Goal: Information Seeking & Learning: Check status

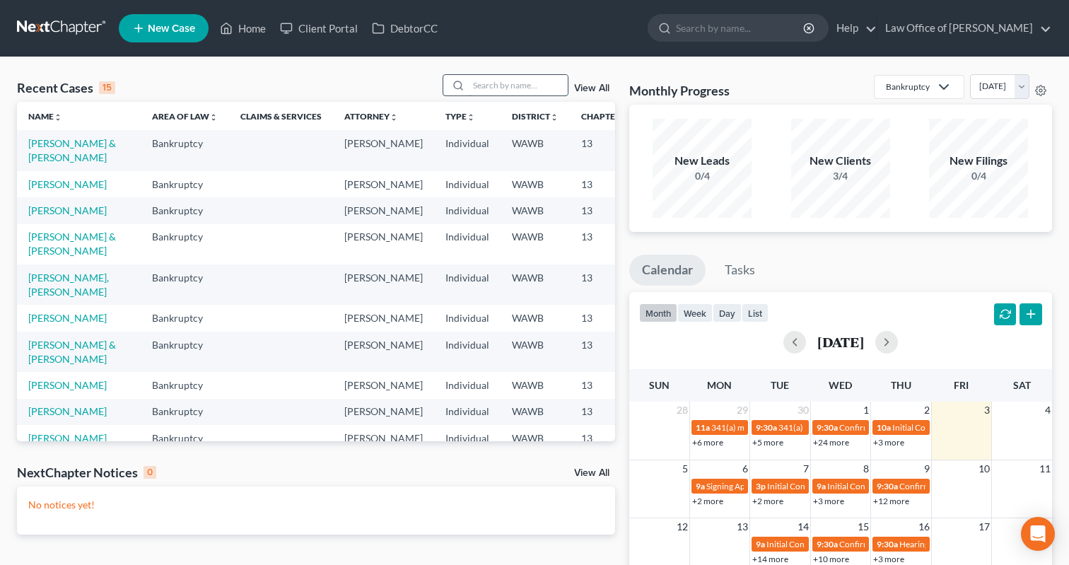
click at [480, 93] on input "search" at bounding box center [518, 85] width 99 height 21
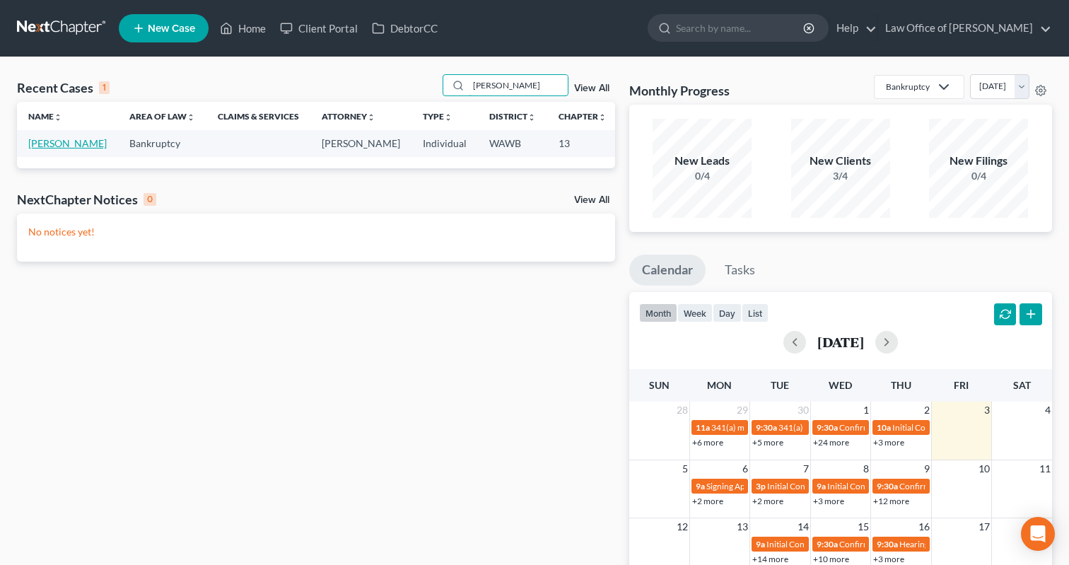
type input "[PERSON_NAME]"
click at [48, 149] on link "[PERSON_NAME]" at bounding box center [67, 143] width 79 height 12
select select "6"
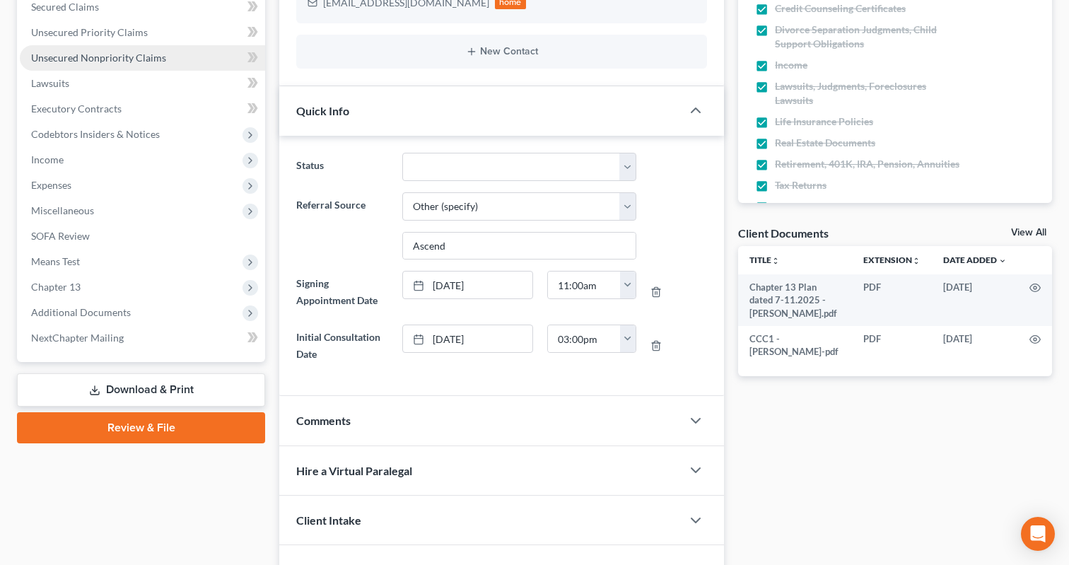
scroll to position [376, 0]
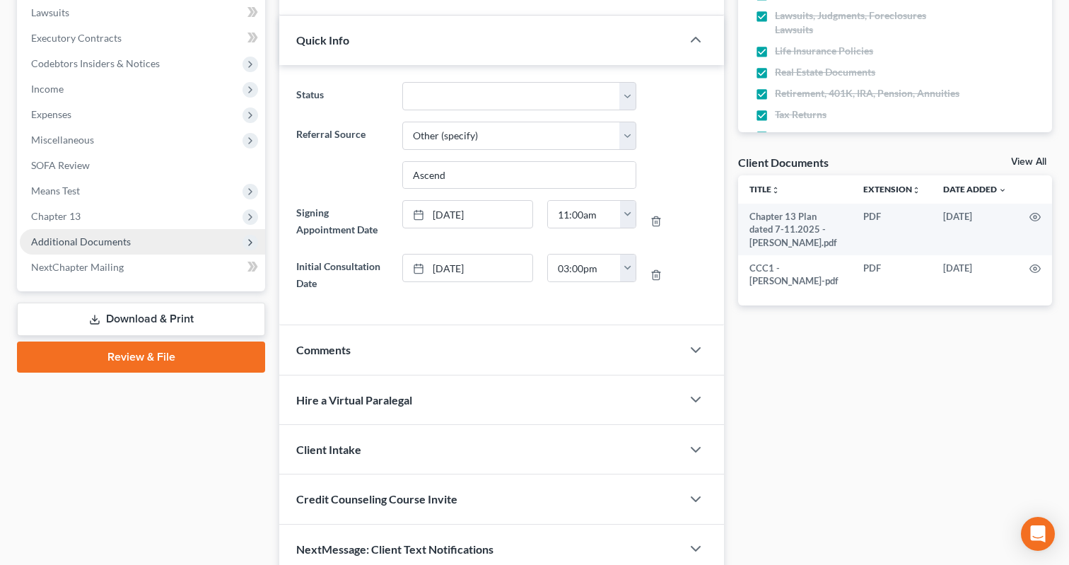
click at [140, 238] on span "Additional Documents" at bounding box center [142, 241] width 245 height 25
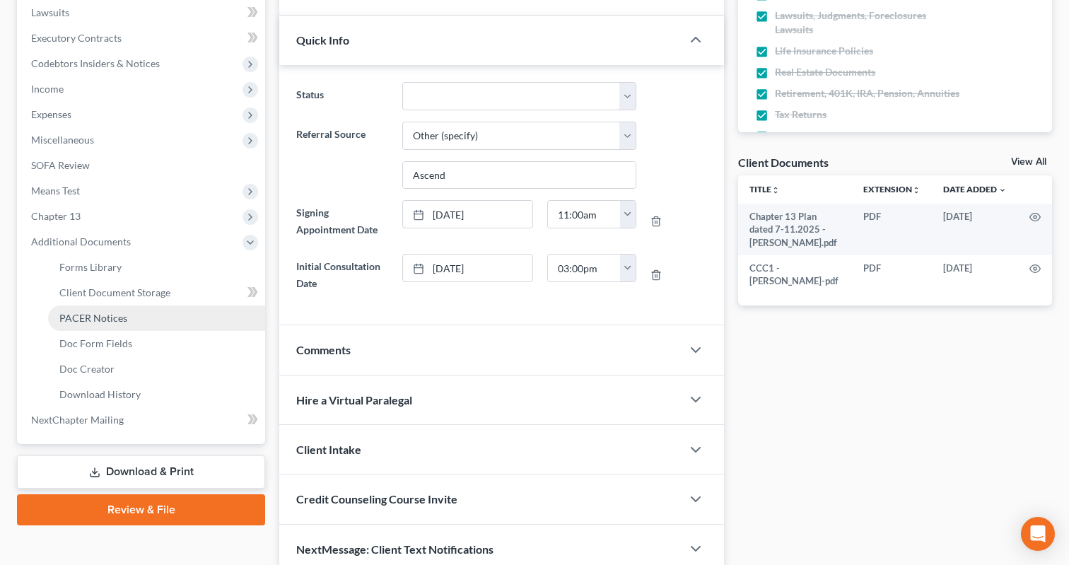
click at [146, 314] on link "PACER Notices" at bounding box center [156, 318] width 217 height 25
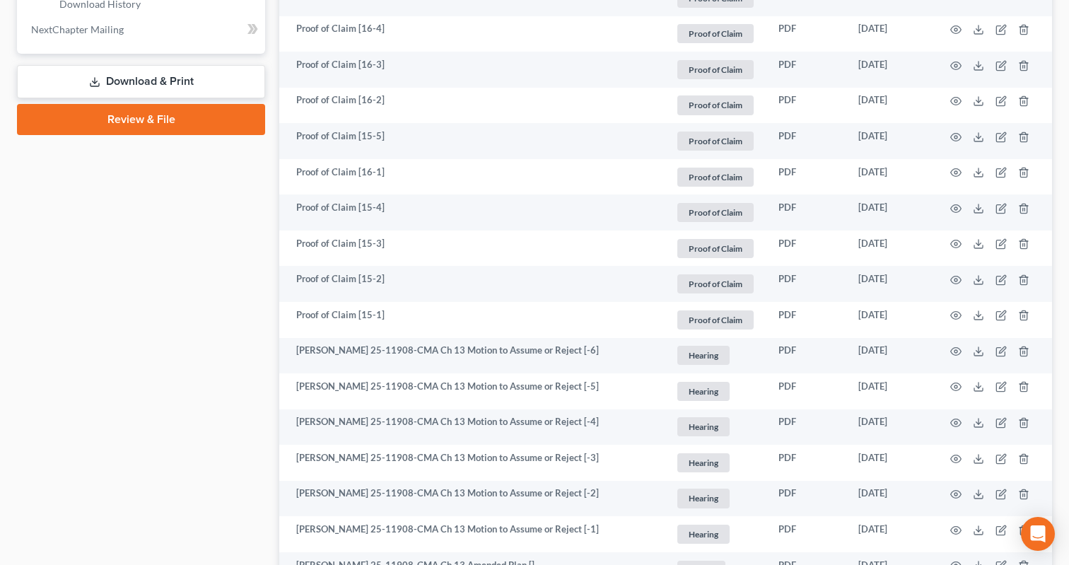
scroll to position [774, 0]
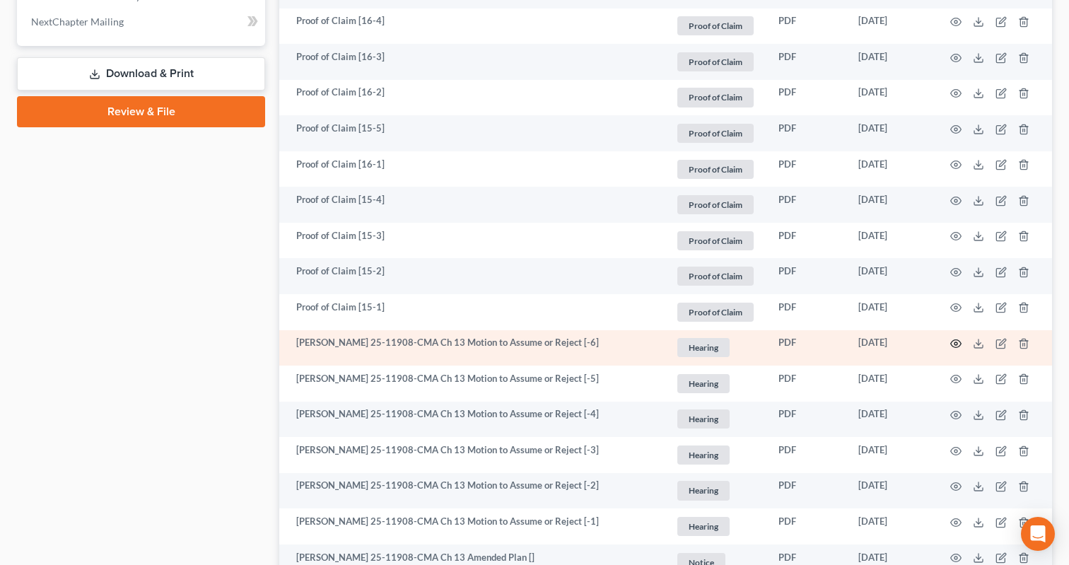
click at [955, 349] on icon "button" at bounding box center [956, 343] width 11 height 11
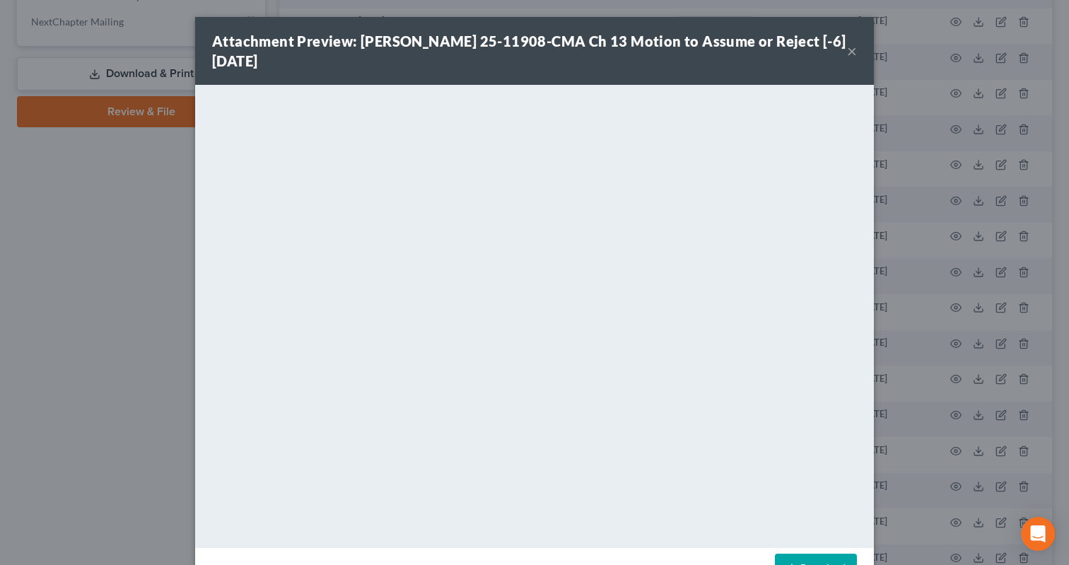
click at [946, 390] on div "Attachment Preview: [PERSON_NAME] 25-11908-CMA Ch 13 Motion to Assume or Reject…" at bounding box center [534, 282] width 1069 height 565
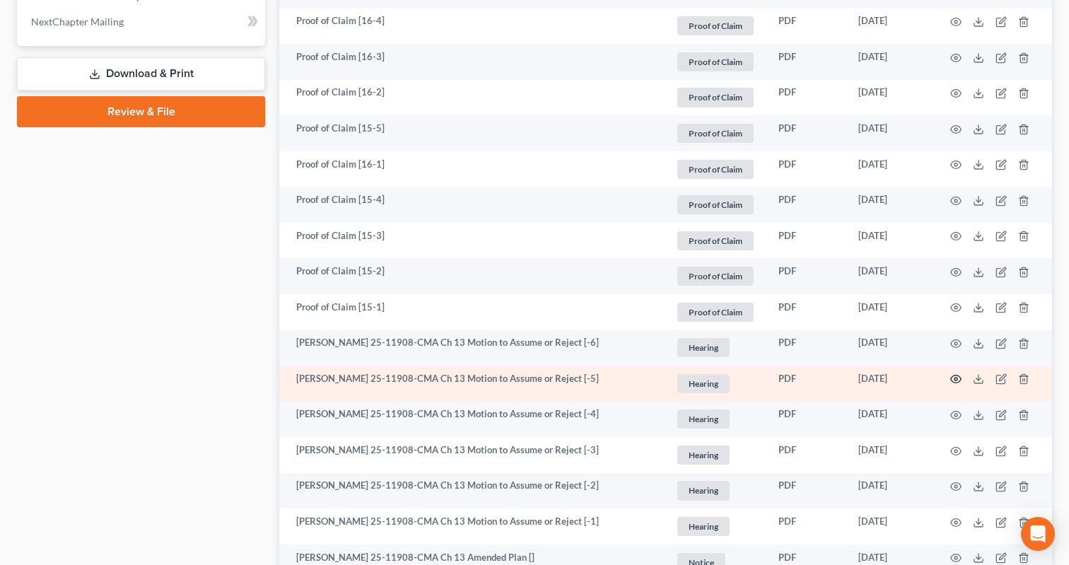
click at [956, 383] on icon "button" at bounding box center [956, 380] width 11 height 8
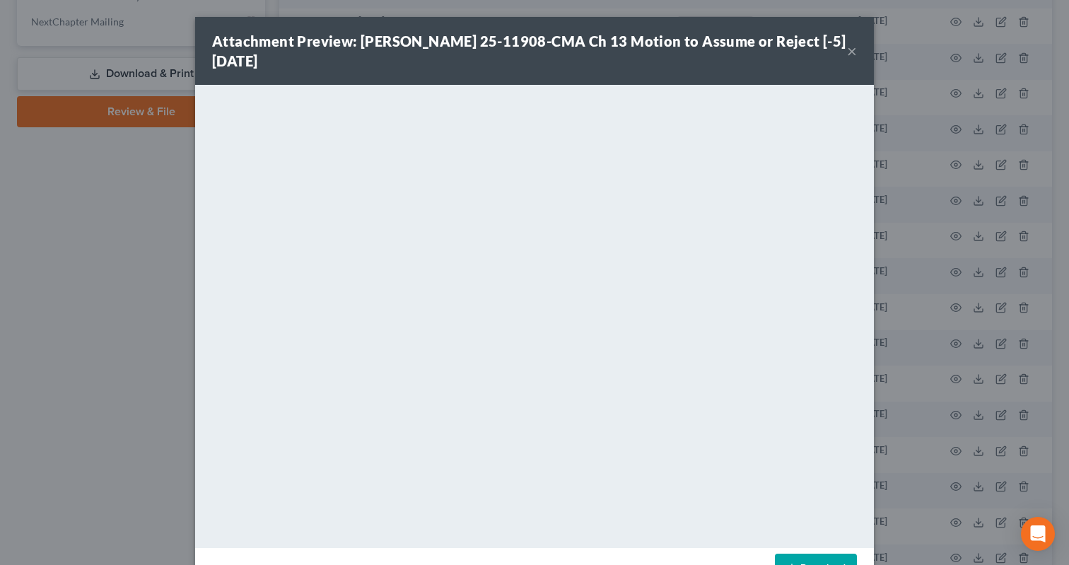
click at [949, 426] on div "Attachment Preview: [PERSON_NAME] 25-11908-CMA Ch 13 Motion to Assume or Reject…" at bounding box center [534, 282] width 1069 height 565
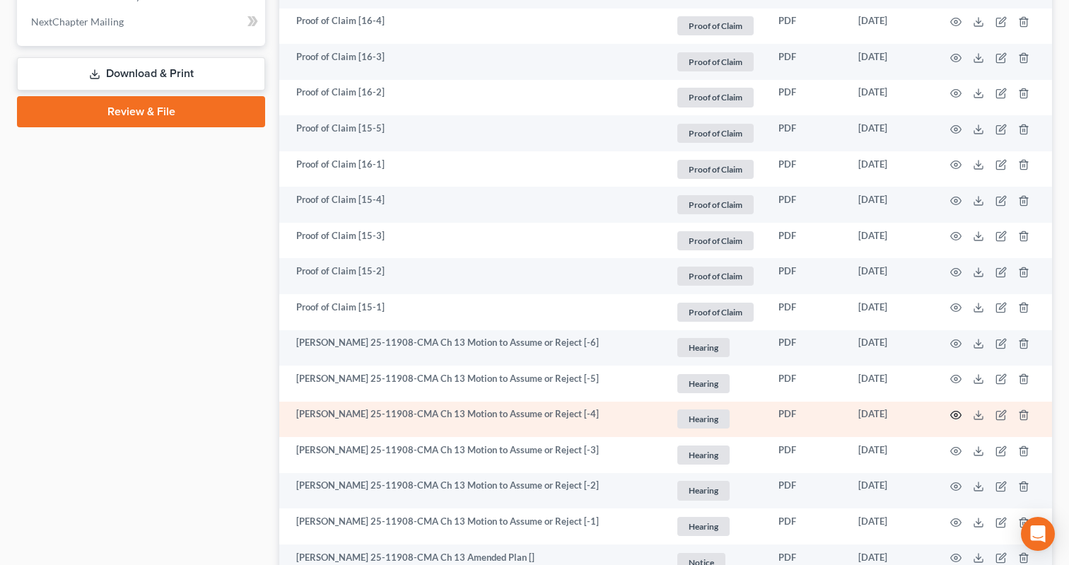
click at [953, 421] on icon "button" at bounding box center [956, 415] width 11 height 11
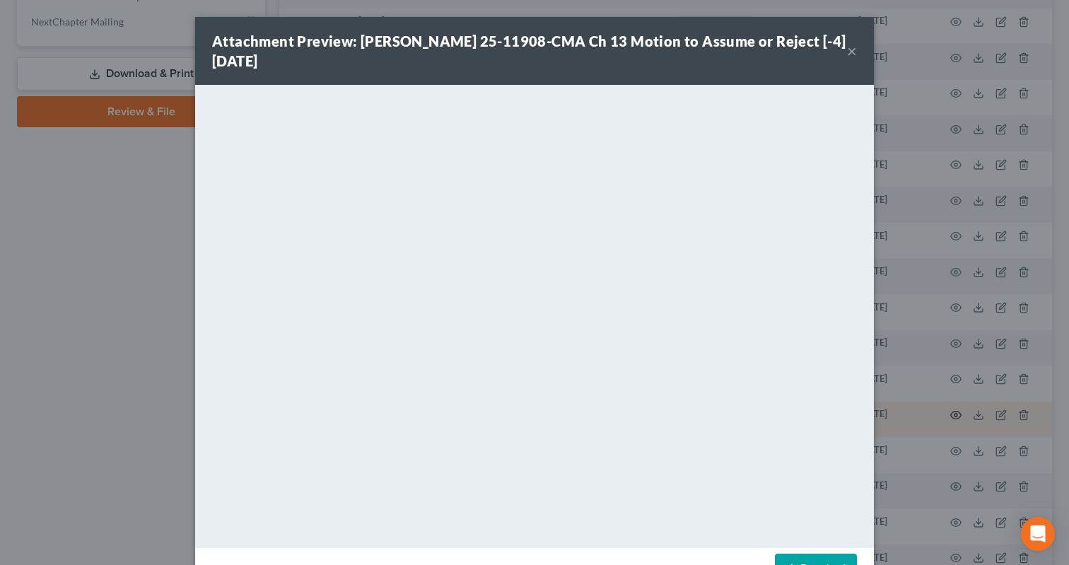
click at [953, 426] on div "Attachment Preview: [PERSON_NAME] 25-11908-CMA Ch 13 Motion to Assume or Reject…" at bounding box center [534, 282] width 1069 height 565
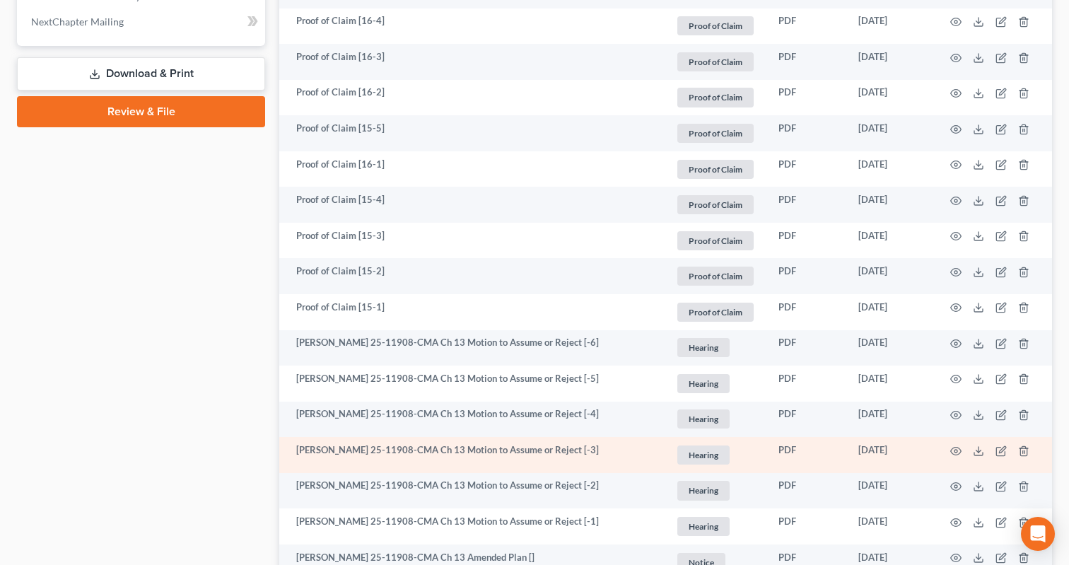
click at [956, 470] on td at bounding box center [993, 455] width 119 height 36
click at [957, 453] on circle "button" at bounding box center [956, 451] width 3 height 3
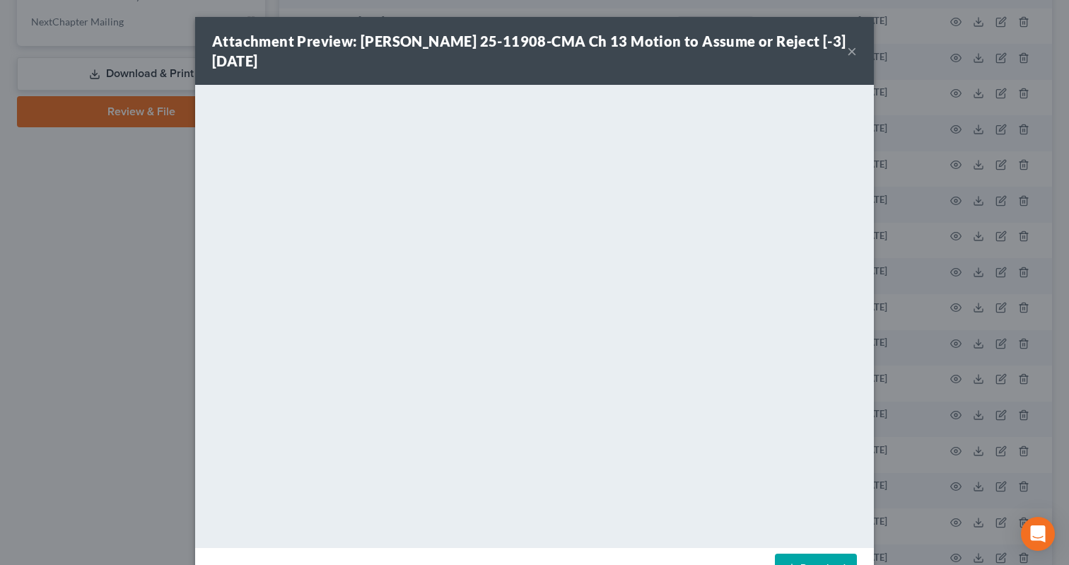
click at [958, 463] on div "Attachment Preview: [PERSON_NAME] 25-11908-CMA Ch 13 Motion to Assume or Reject…" at bounding box center [534, 282] width 1069 height 565
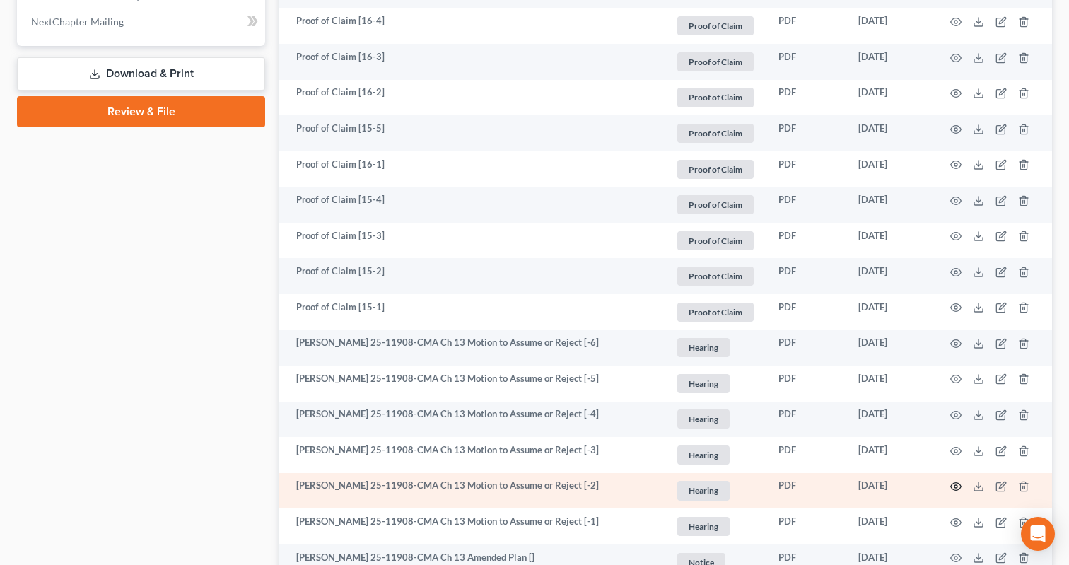
click at [959, 492] on icon "button" at bounding box center [956, 486] width 11 height 11
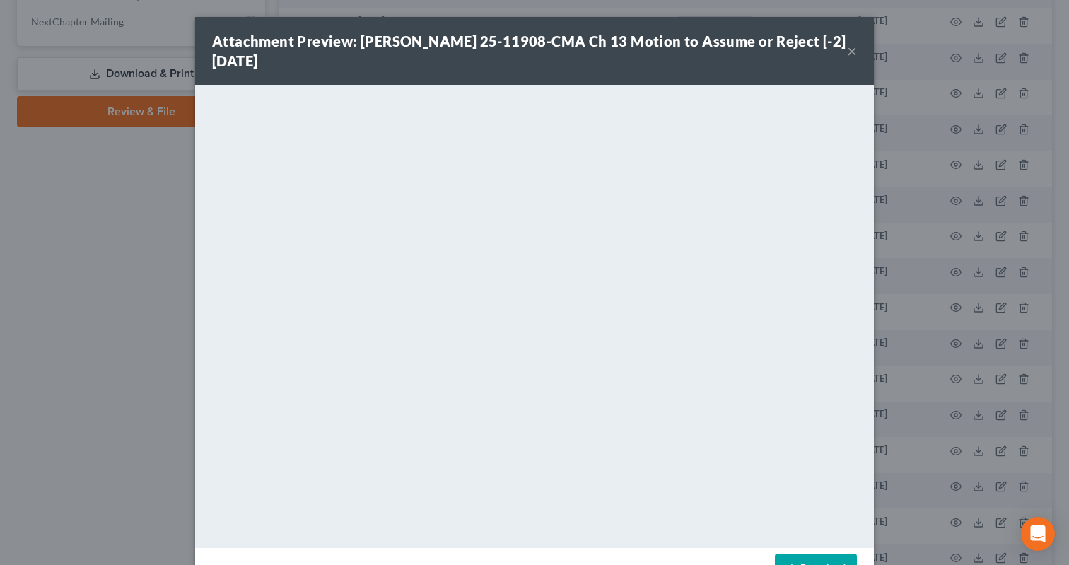
click at [960, 499] on div "Attachment Preview: [PERSON_NAME] 25-11908-CMA Ch 13 Motion to Assume or Reject…" at bounding box center [534, 282] width 1069 height 565
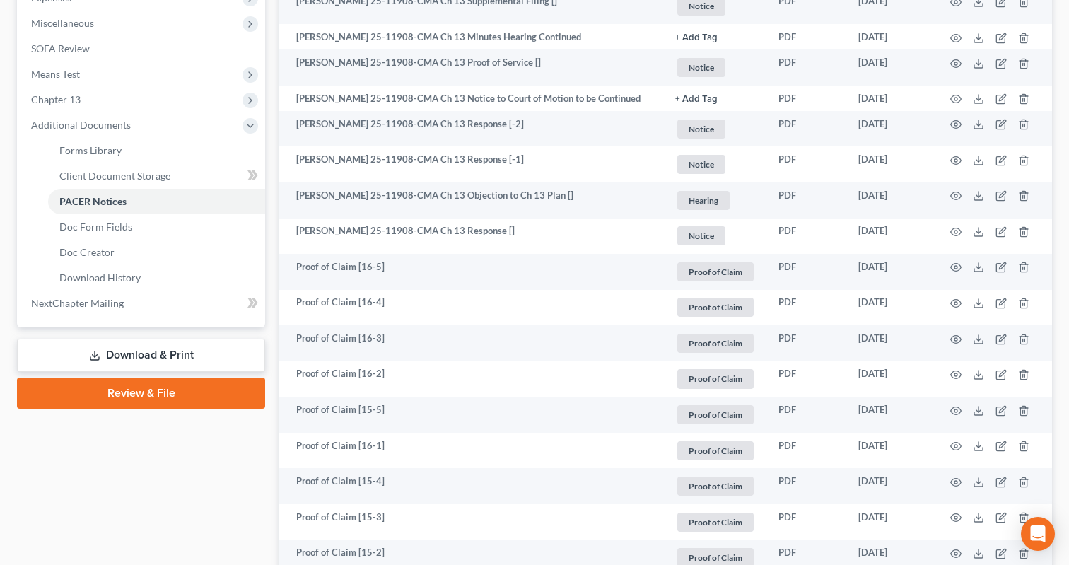
scroll to position [481, 0]
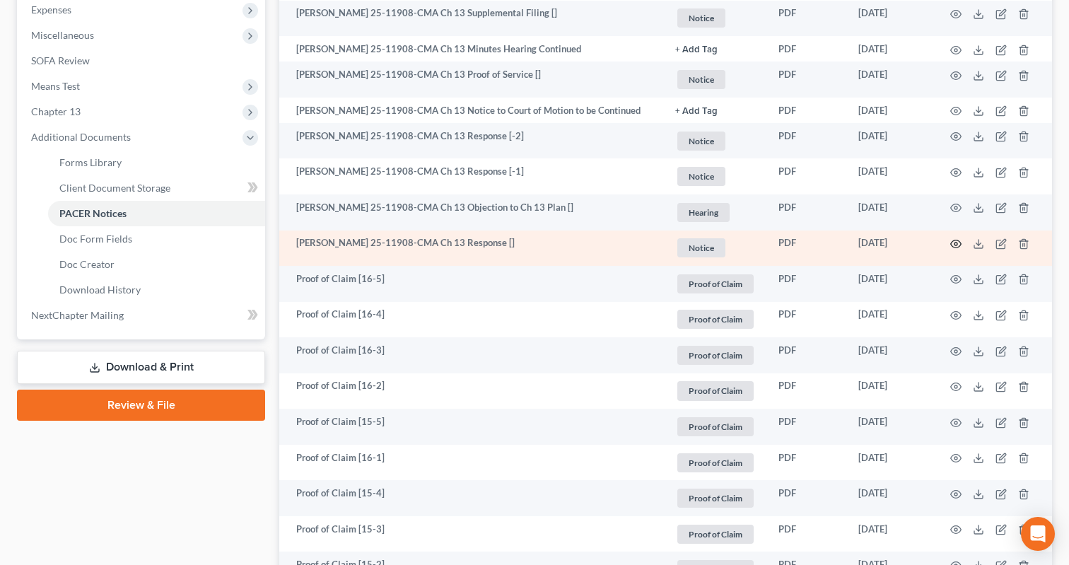
click at [956, 250] on icon "button" at bounding box center [956, 243] width 11 height 11
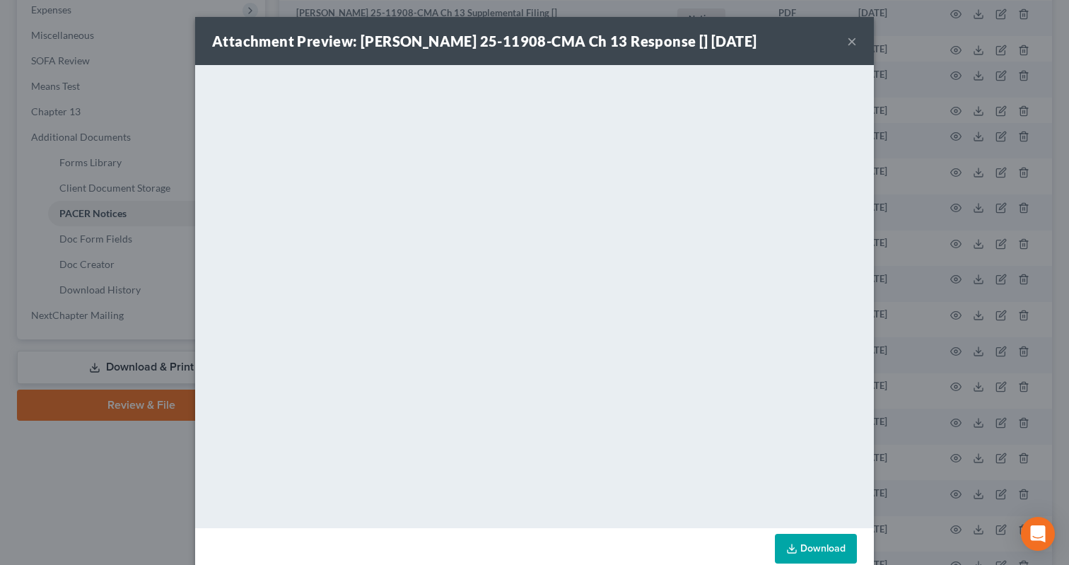
click at [955, 223] on div "Attachment Preview: [PERSON_NAME] 25-11908-CMA Ch 13 Response [] [DATE] × Downl…" at bounding box center [534, 282] width 1069 height 565
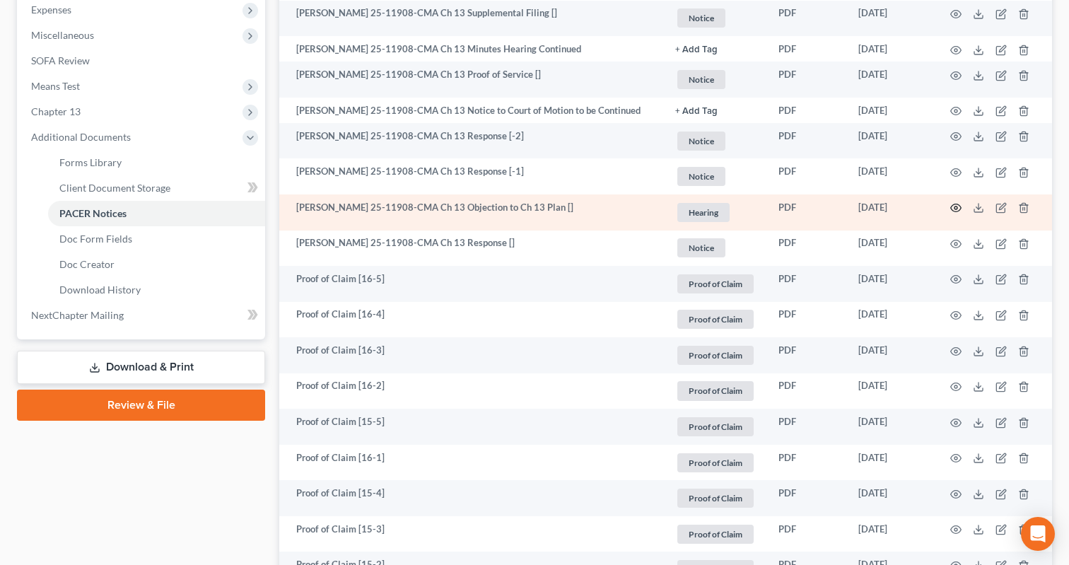
click at [955, 209] on circle "button" at bounding box center [956, 208] width 3 height 3
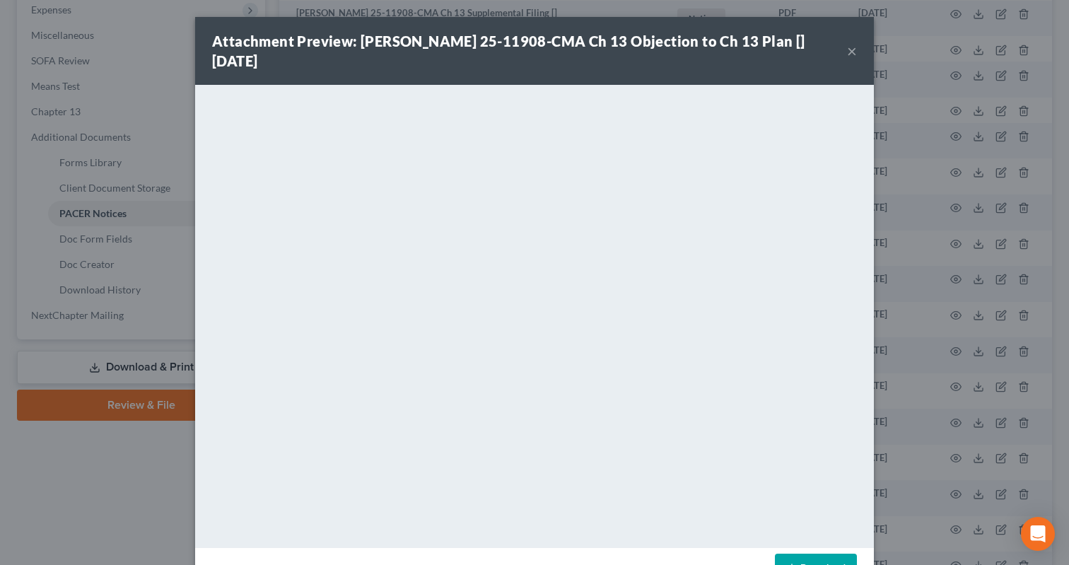
click at [956, 187] on div "Attachment Preview: [PERSON_NAME] 25-11908-CMA Ch 13 Objection to Ch 13 Plan []…" at bounding box center [534, 282] width 1069 height 565
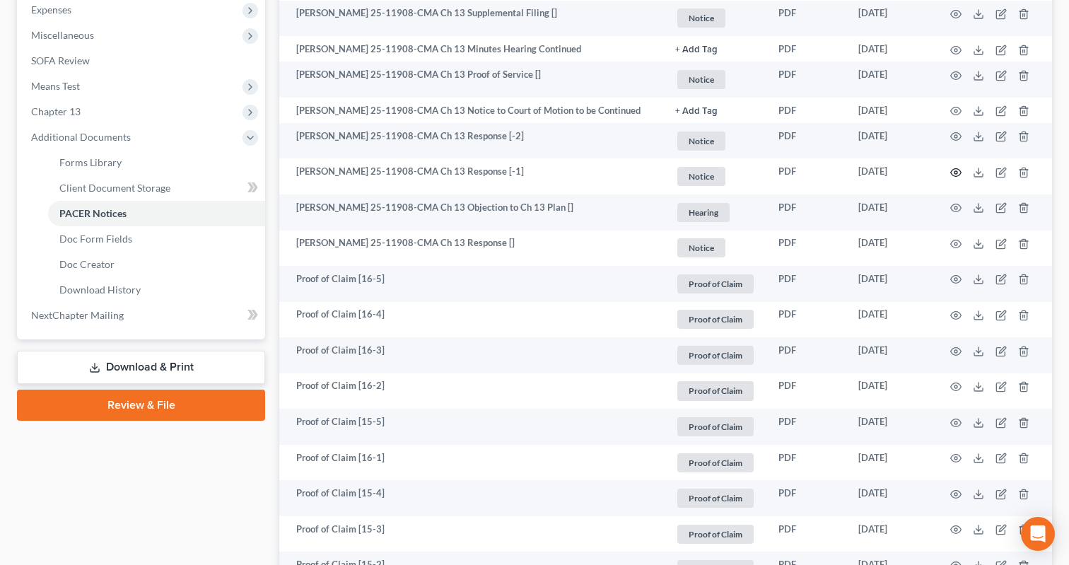
click at [956, 178] on icon "button" at bounding box center [956, 172] width 11 height 11
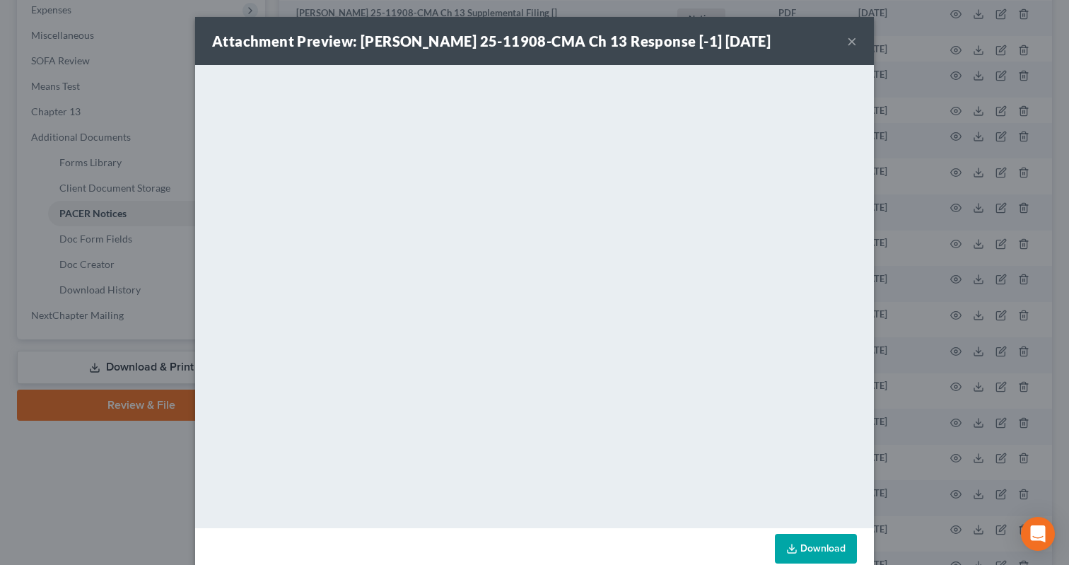
click at [953, 165] on div "Attachment Preview: [PERSON_NAME] 25-11908-CMA Ch 13 Response [-1] [DATE] × Dow…" at bounding box center [534, 282] width 1069 height 565
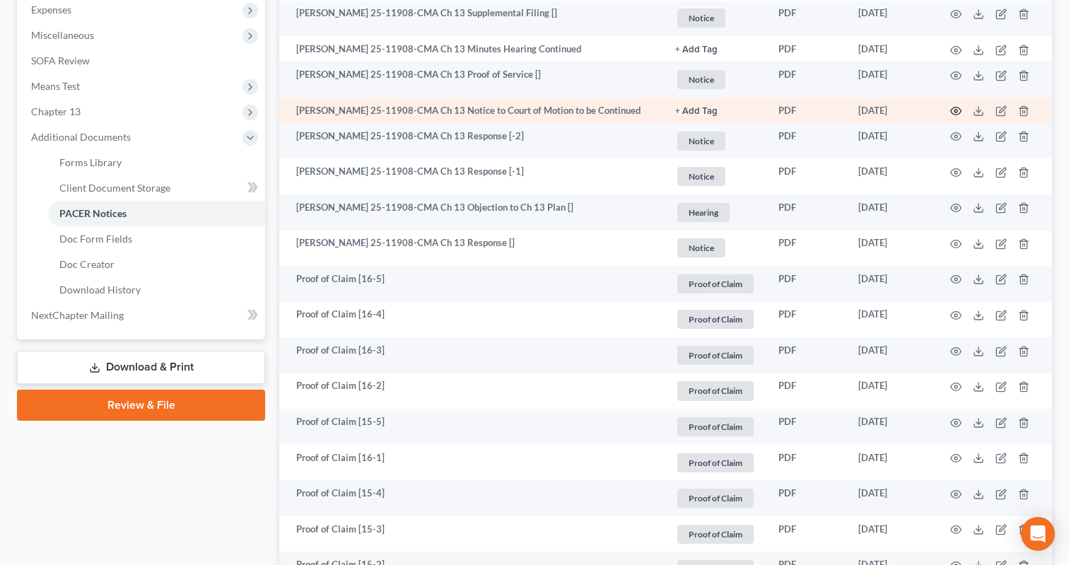
click at [954, 108] on icon "button" at bounding box center [956, 112] width 11 height 8
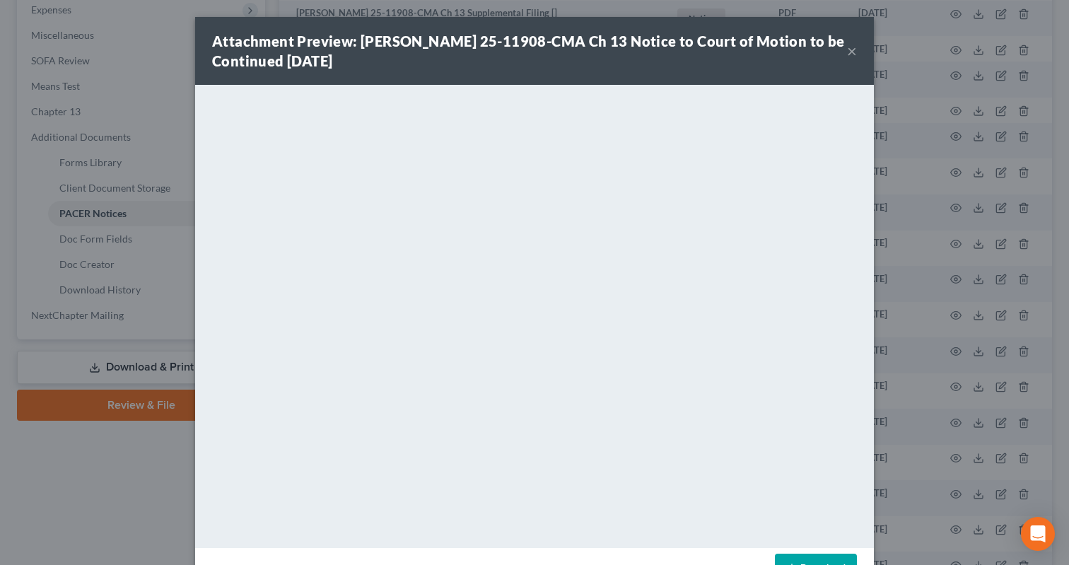
click at [951, 90] on div "Attachment Preview: [PERSON_NAME] 25-11908-CMA Ch 13 Notice to Court of Motion …" at bounding box center [534, 282] width 1069 height 565
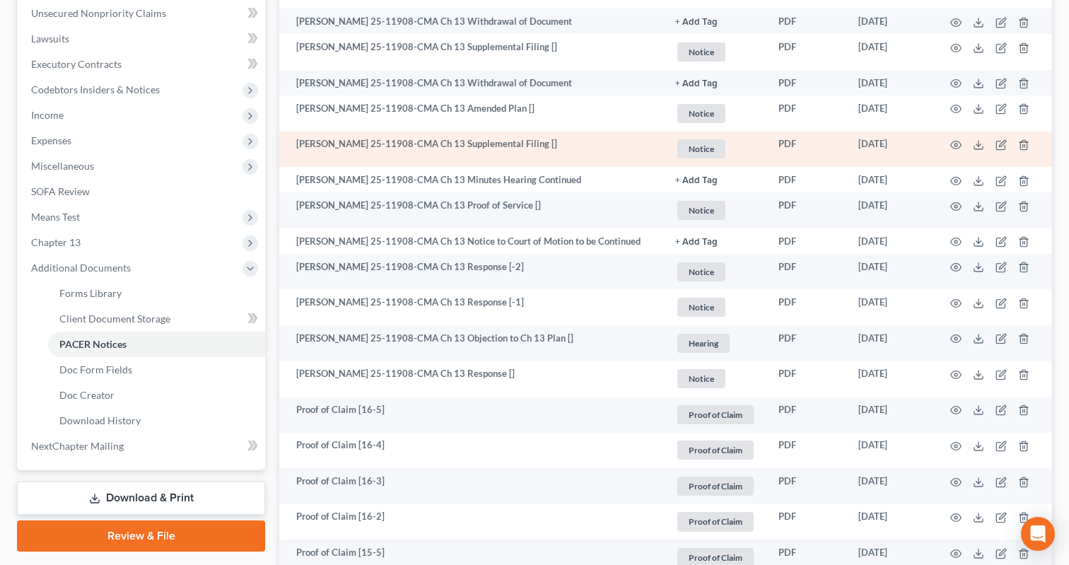
scroll to position [335, 0]
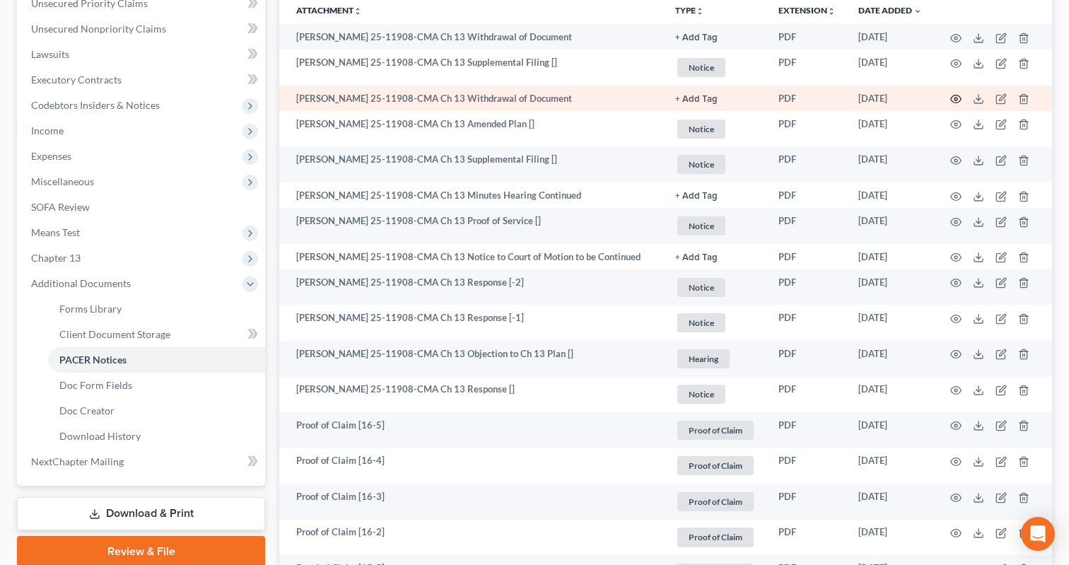
click at [957, 98] on circle "button" at bounding box center [956, 99] width 3 height 3
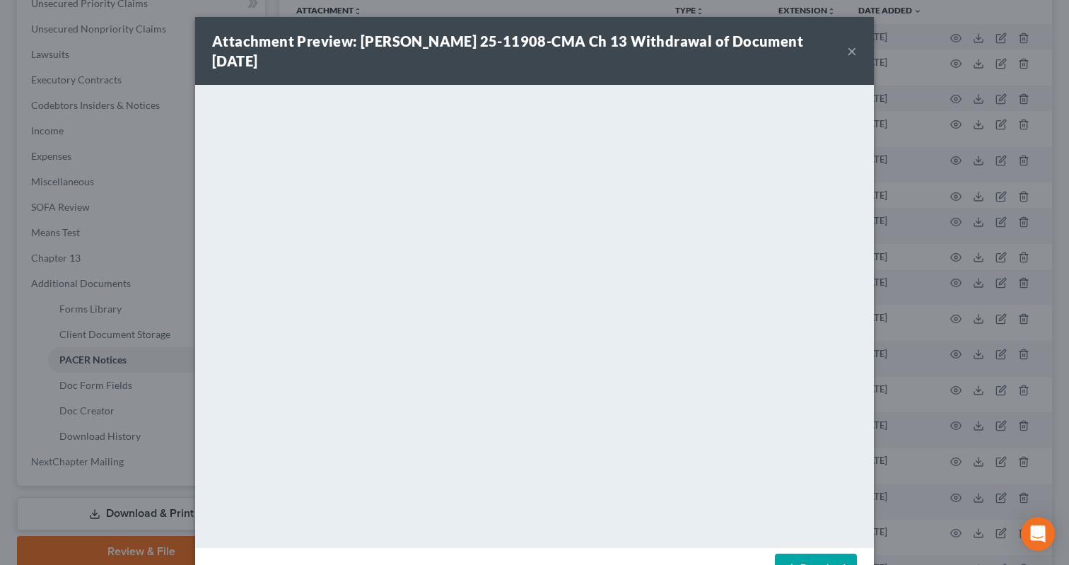
click at [953, 74] on div "Attachment Preview: [PERSON_NAME] 25-11908-CMA Ch 13 Withdrawal of Document [DA…" at bounding box center [534, 282] width 1069 height 565
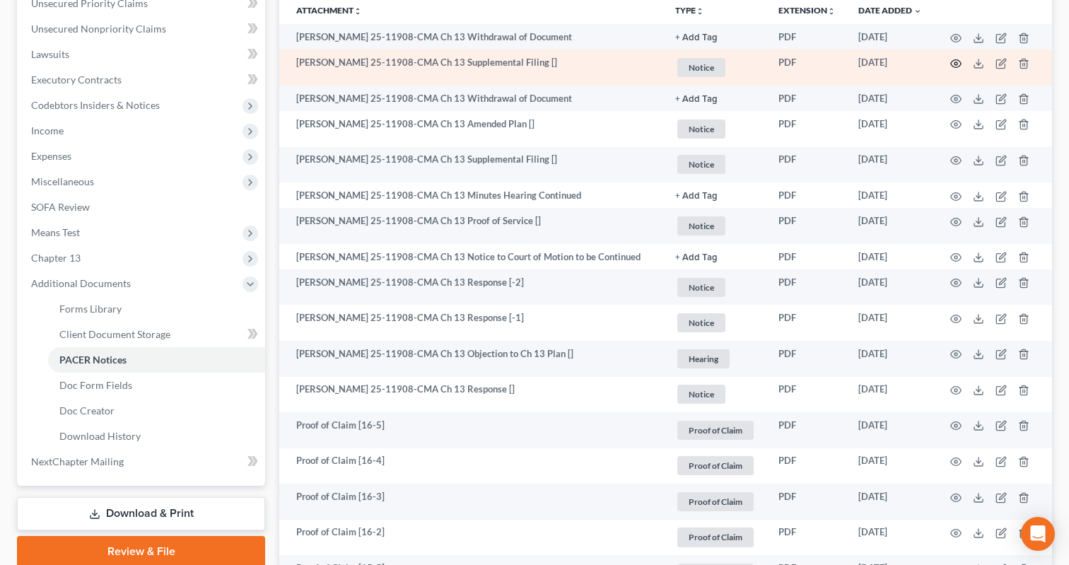
click at [953, 66] on icon "button" at bounding box center [956, 63] width 11 height 8
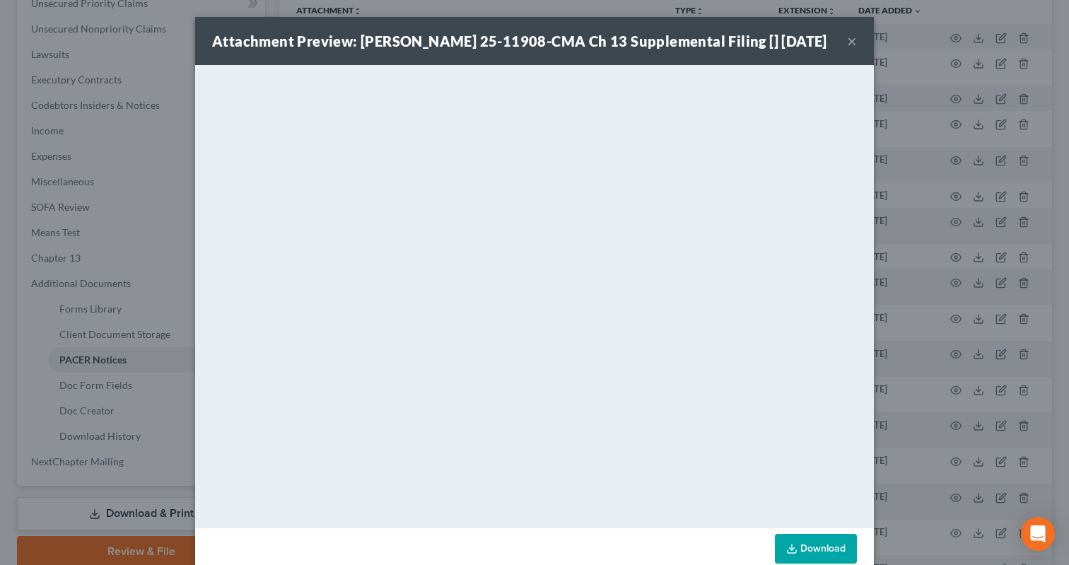
click at [950, 42] on div "Attachment Preview: [PERSON_NAME] 25-11908-CMA Ch 13 Supplemental Filing [] [DA…" at bounding box center [534, 282] width 1069 height 565
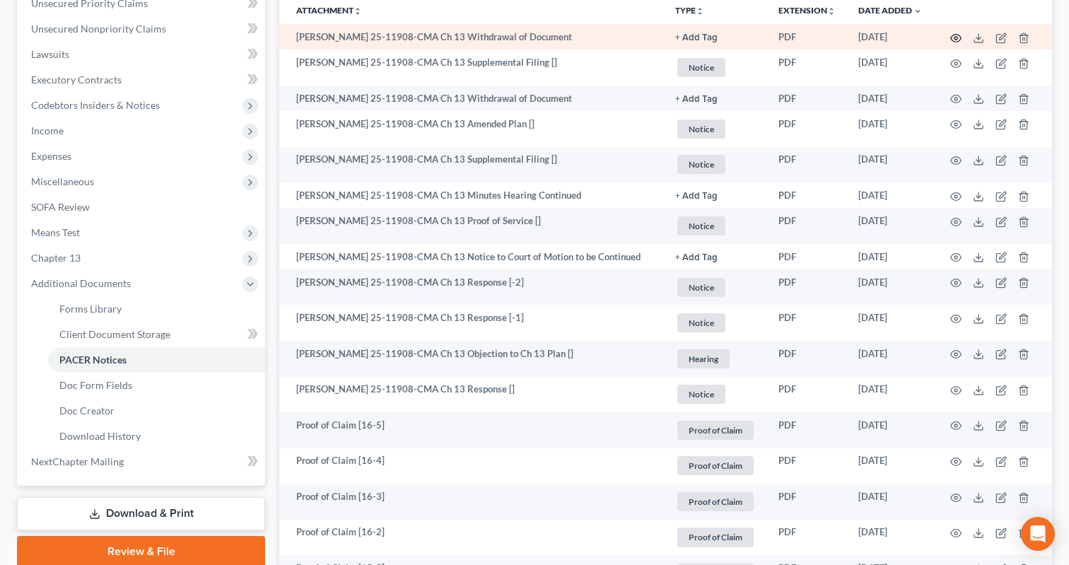
click at [951, 39] on icon "button" at bounding box center [956, 38] width 11 height 11
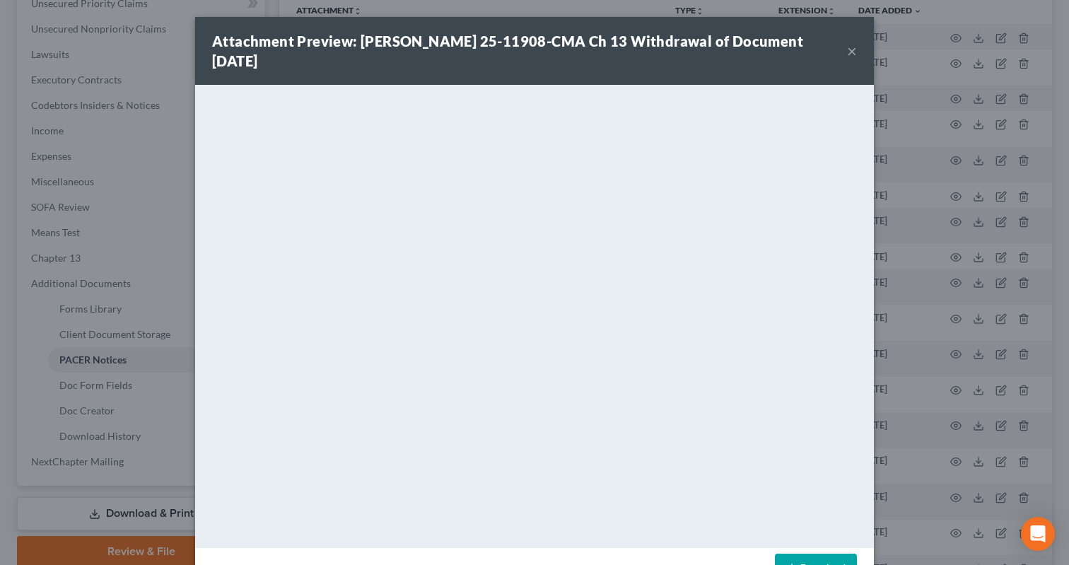
click at [952, 39] on div "Attachment Preview: [PERSON_NAME] 25-11908-CMA Ch 13 Withdrawal of Document [DA…" at bounding box center [534, 282] width 1069 height 565
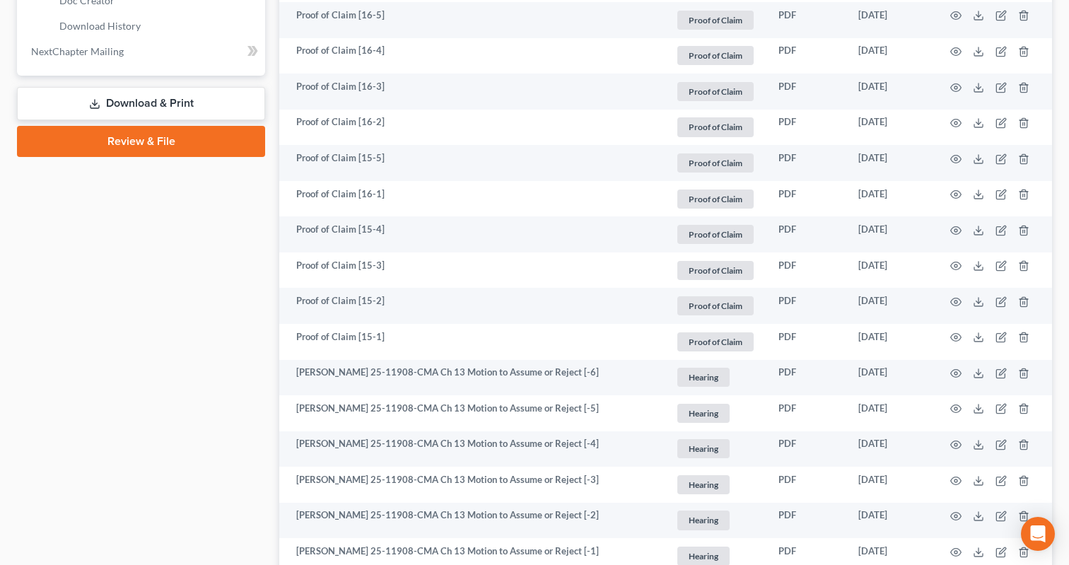
scroll to position [865, 0]
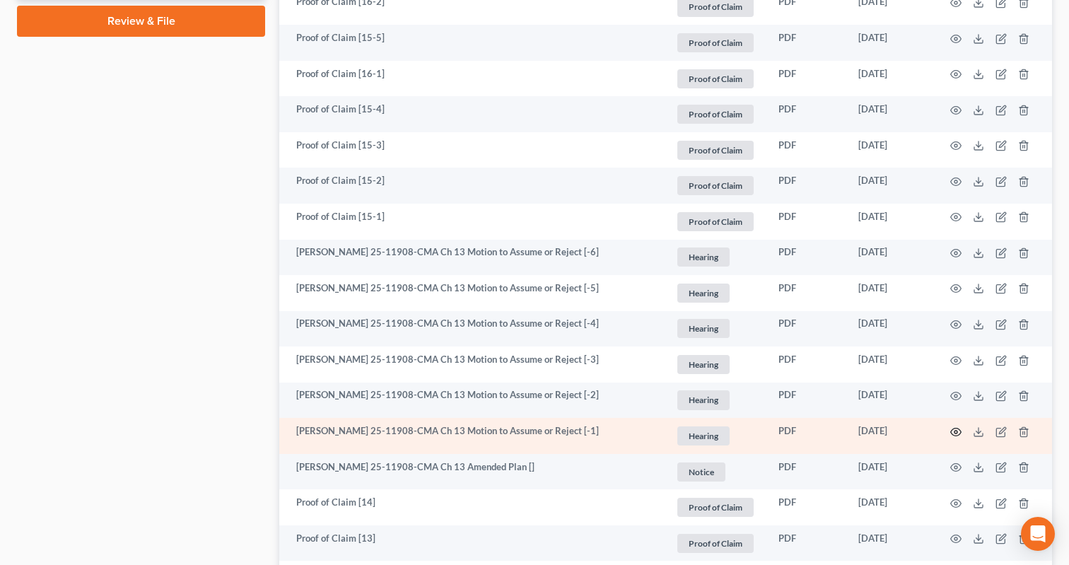
click at [952, 438] on icon "button" at bounding box center [956, 431] width 11 height 11
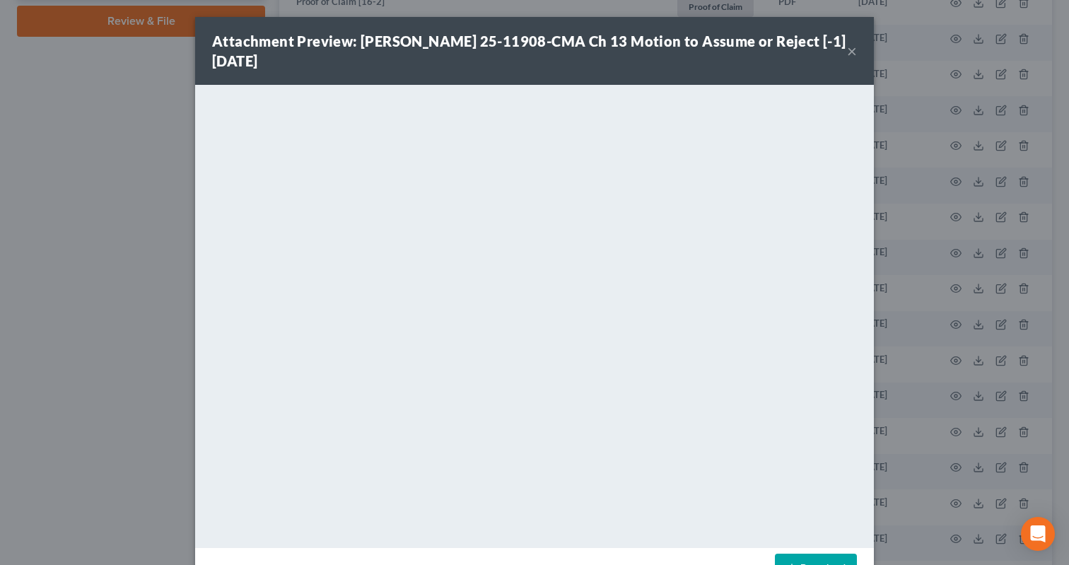
click at [848, 43] on button "×" at bounding box center [852, 50] width 10 height 17
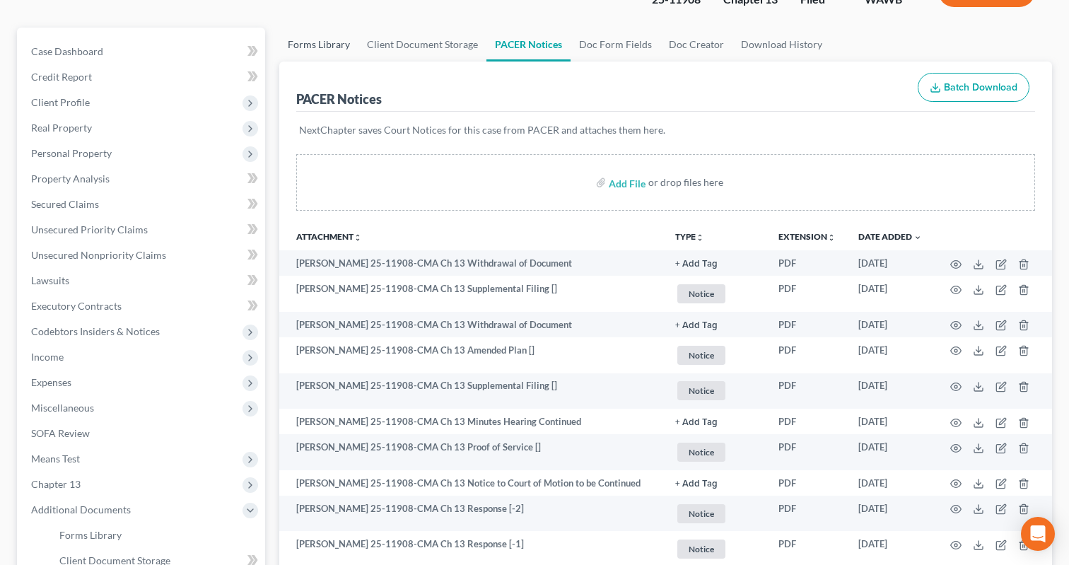
scroll to position [0, 0]
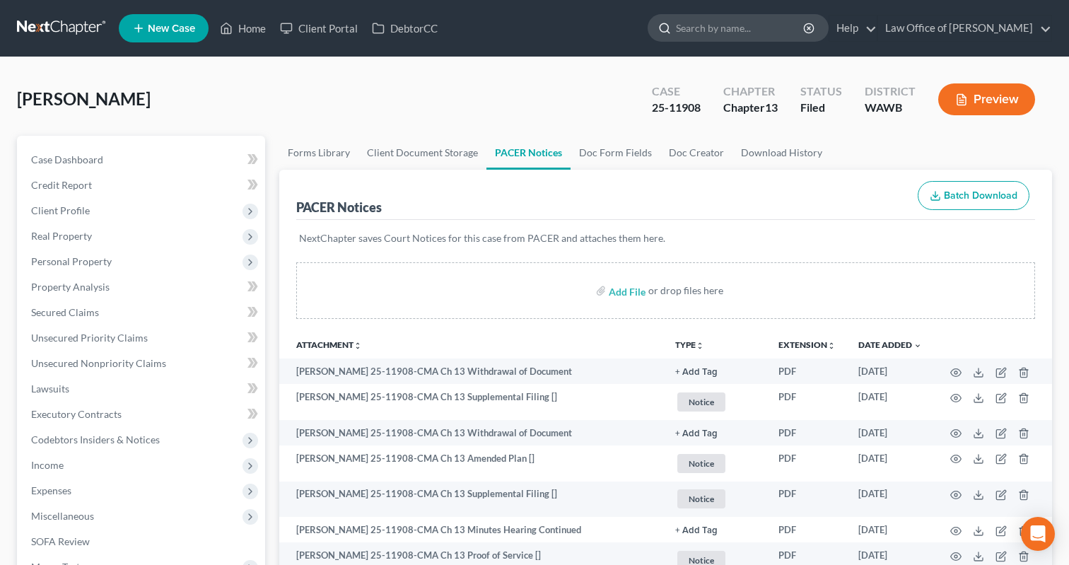
click at [726, 30] on input "search" at bounding box center [740, 28] width 129 height 26
type input "[PERSON_NAME]"
click at [50, 29] on link at bounding box center [62, 28] width 91 height 25
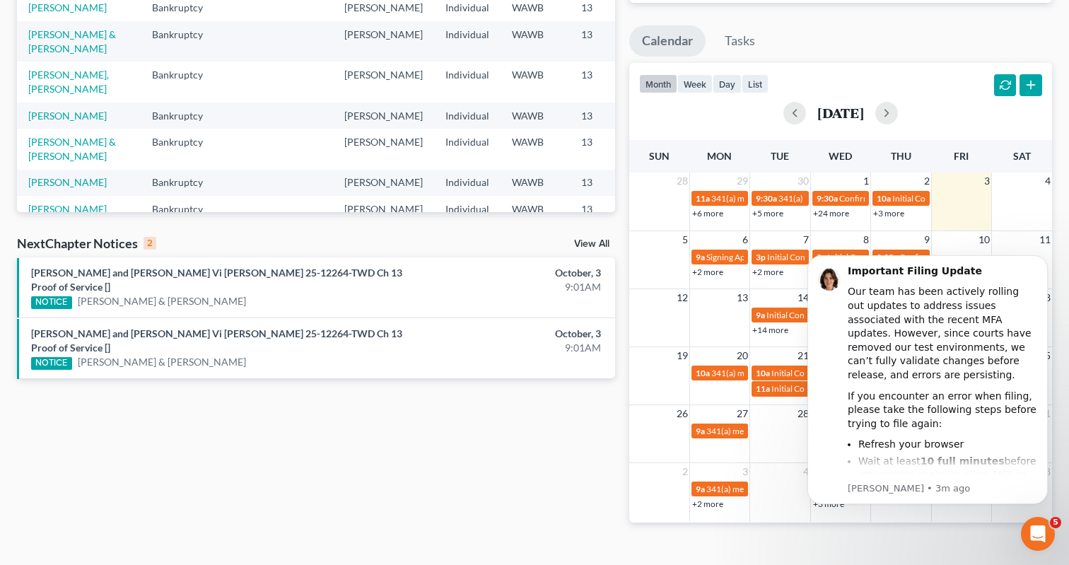
scroll to position [238, 0]
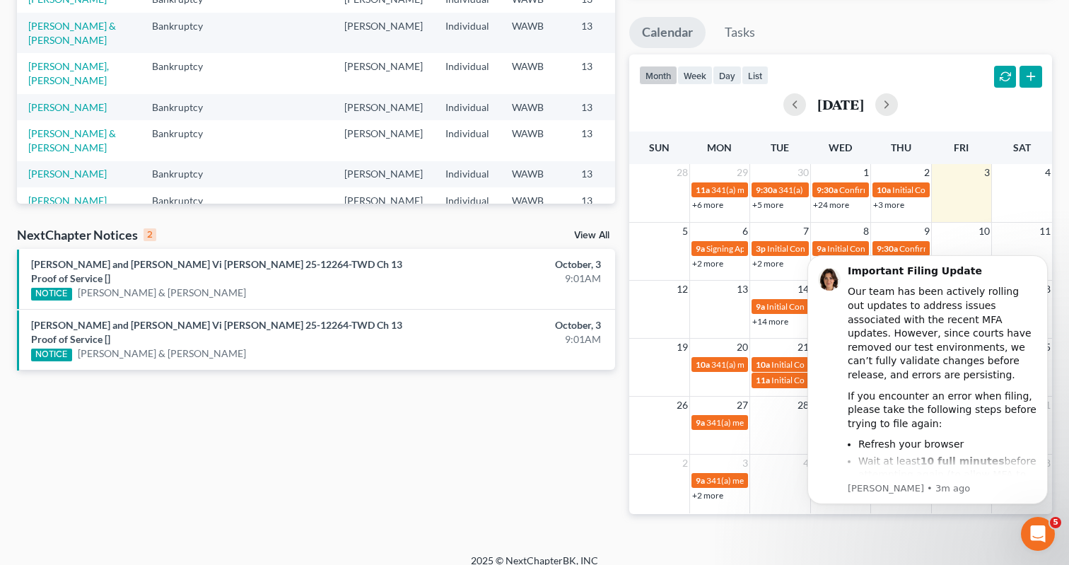
click at [594, 231] on link "View All" at bounding box center [591, 236] width 35 height 10
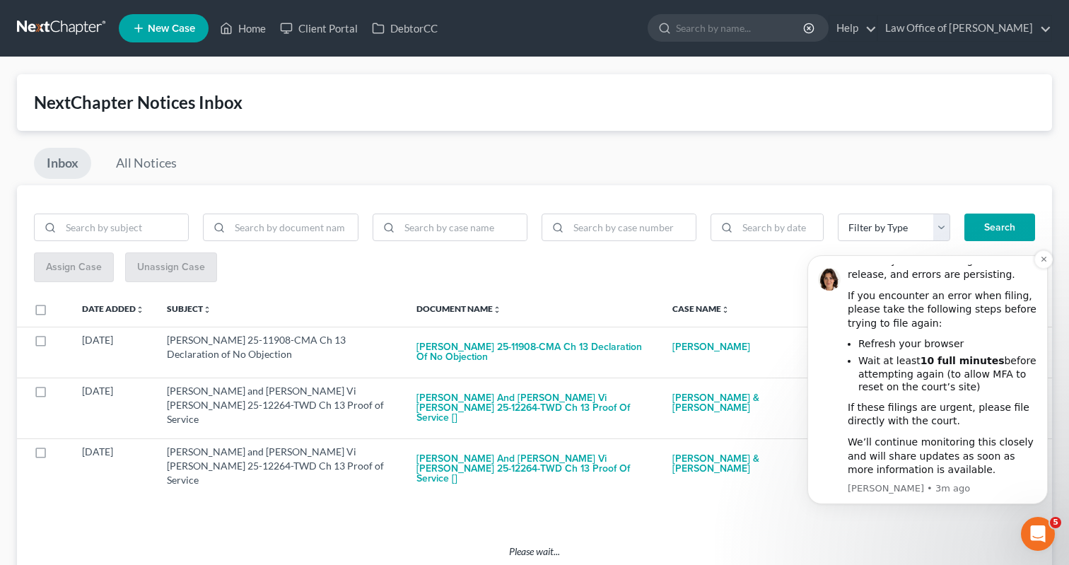
scroll to position [101, 0]
click at [791, 274] on div "Assign Case Unassign Case" at bounding box center [534, 267] width 1001 height 30
click at [1042, 257] on icon "Dismiss notification" at bounding box center [1043, 259] width 5 height 5
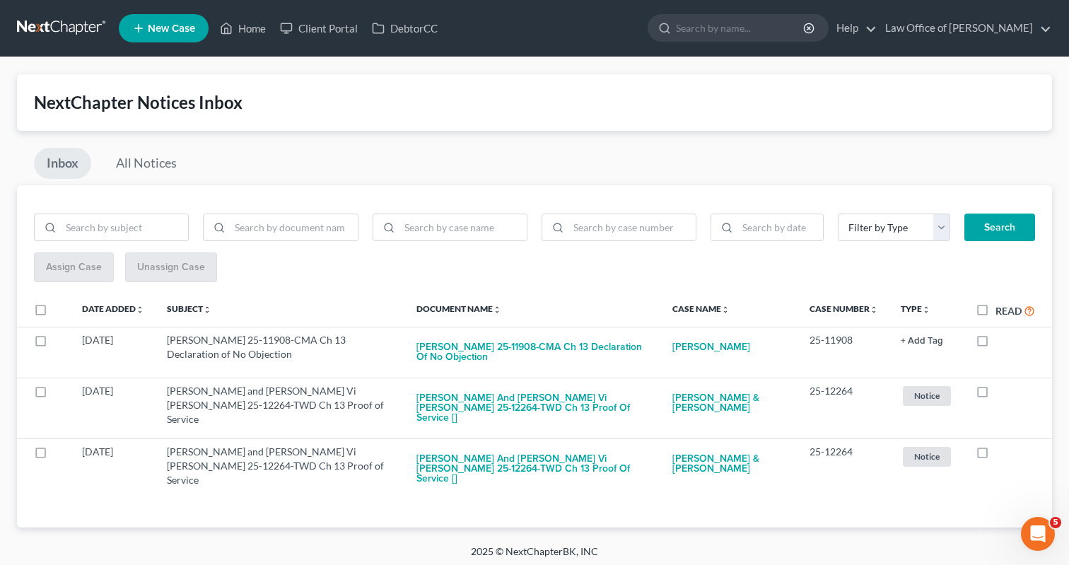
click at [996, 308] on label "Read" at bounding box center [1016, 311] width 40 height 16
click at [1001, 308] on input "Read" at bounding box center [1005, 307] width 9 height 9
checkbox input "true"
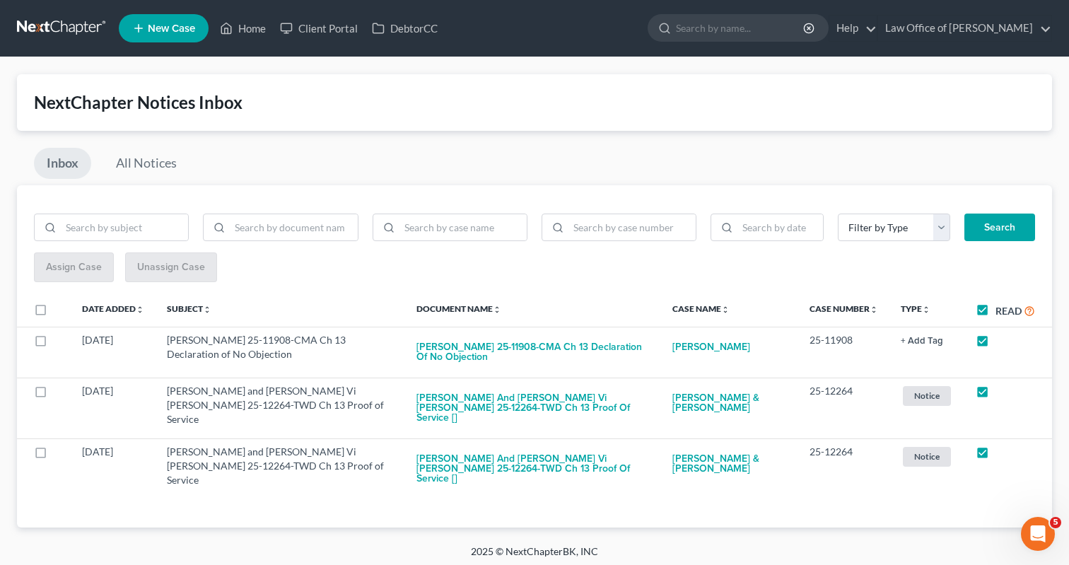
checkbox input "true"
